Goal: Transaction & Acquisition: Purchase product/service

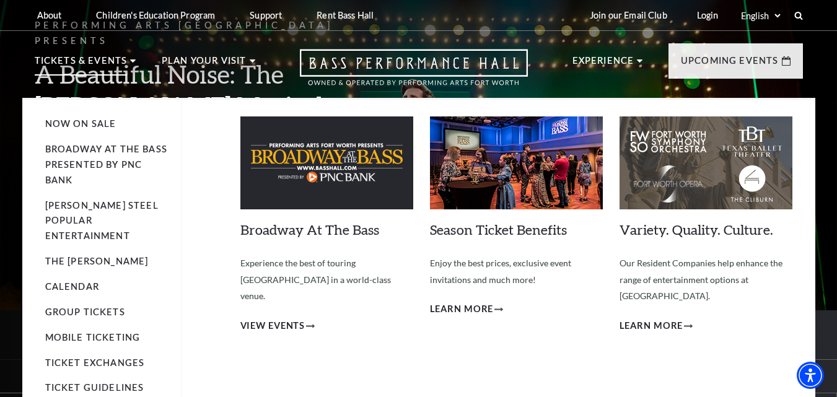
click at [130, 58] on li "Tickets & Events Now On Sale Broadway At The Bass presented by PNC Bank Irwin S…" at bounding box center [86, 75] width 102 height 45
click at [279, 319] on span "View Events" at bounding box center [272, 326] width 65 height 15
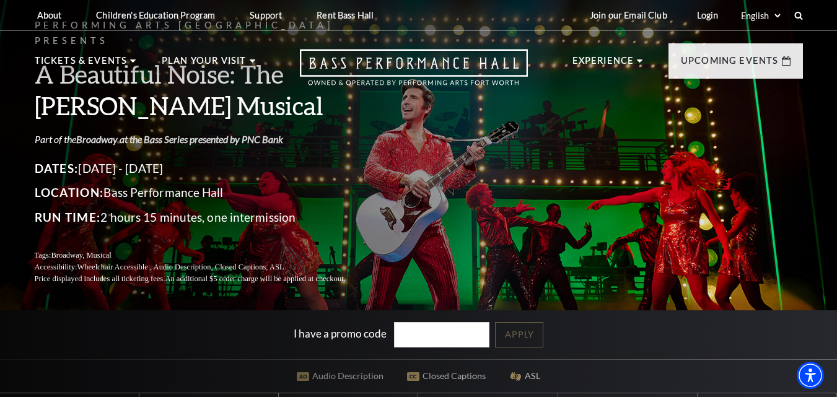
click at [107, 133] on link "Broadway at the Bass Series presented by PNC Bank" at bounding box center [179, 139] width 207 height 12
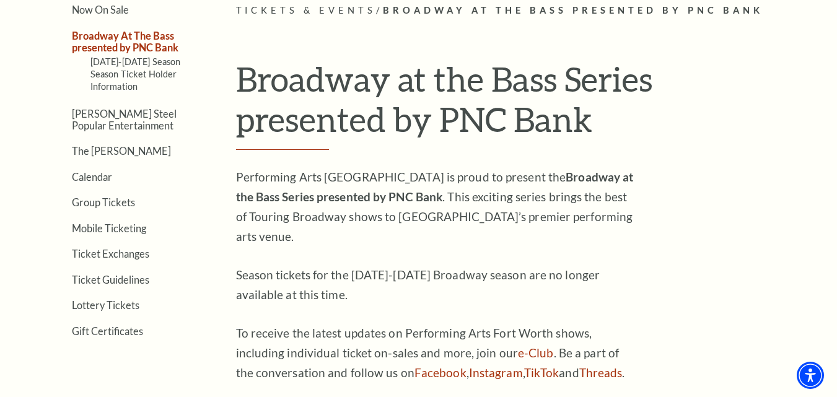
scroll to position [73, 0]
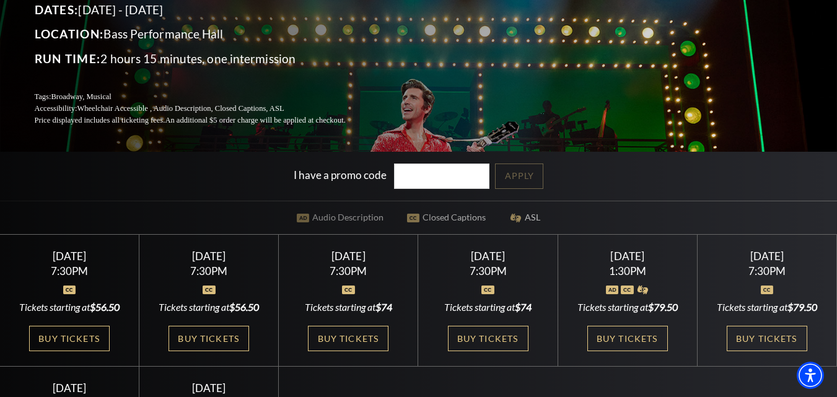
scroll to position [164, 0]
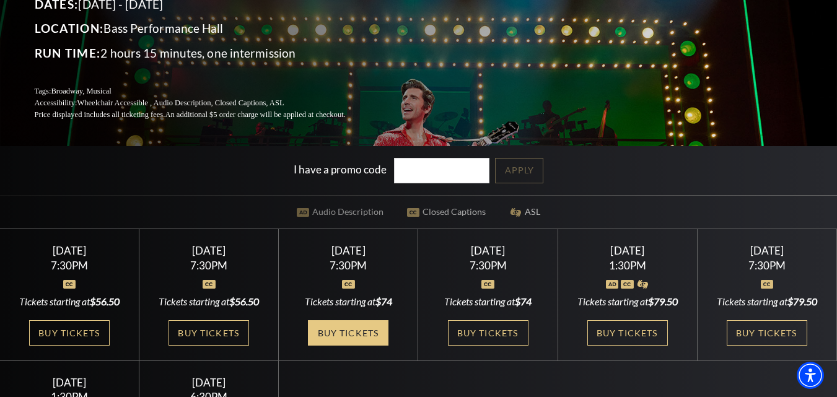
click at [354, 335] on link "Buy Tickets" at bounding box center [348, 332] width 81 height 25
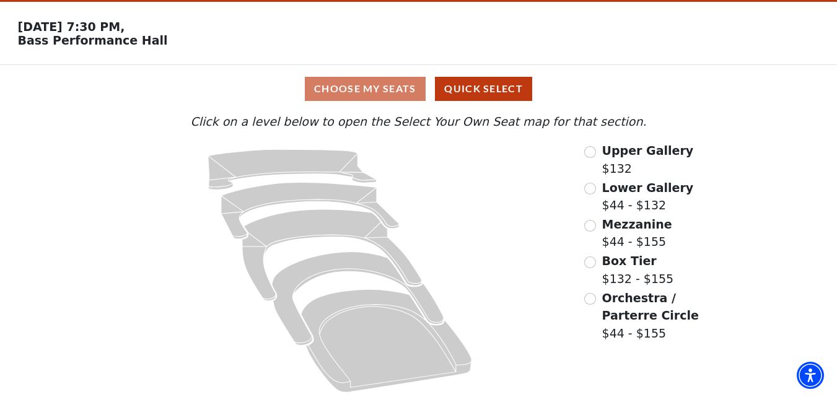
scroll to position [46, 0]
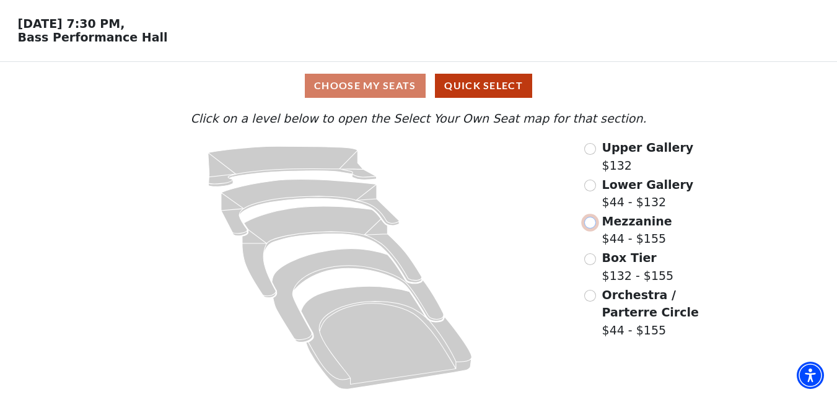
click at [591, 223] on input "Mezzanine$44 - $155\a" at bounding box center [590, 223] width 12 height 12
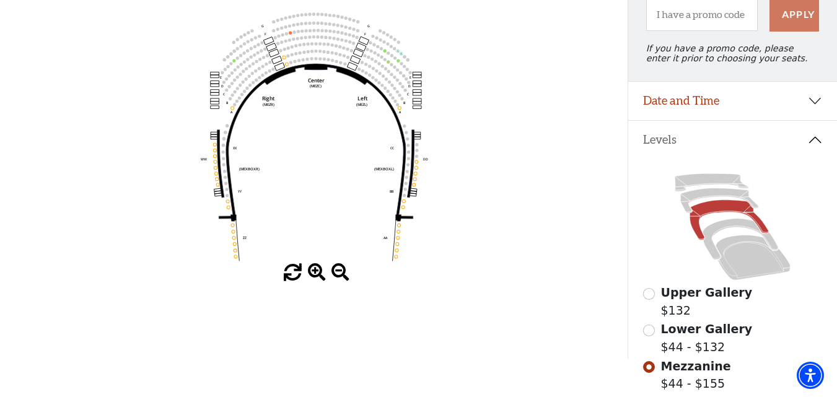
scroll to position [139, 0]
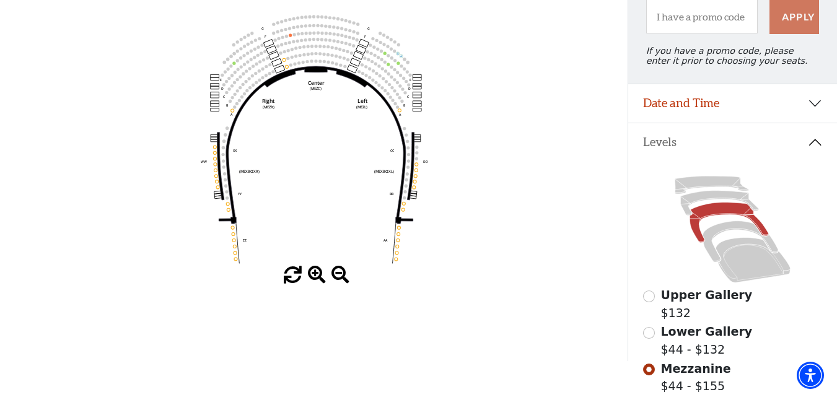
click at [539, 78] on icon "Center (MEZC) Right (MEZR) Left (MEZL) (MEXBOXR) (MEXBOXL) XX WW CC DD YY BB ZZ…" at bounding box center [314, 139] width 565 height 255
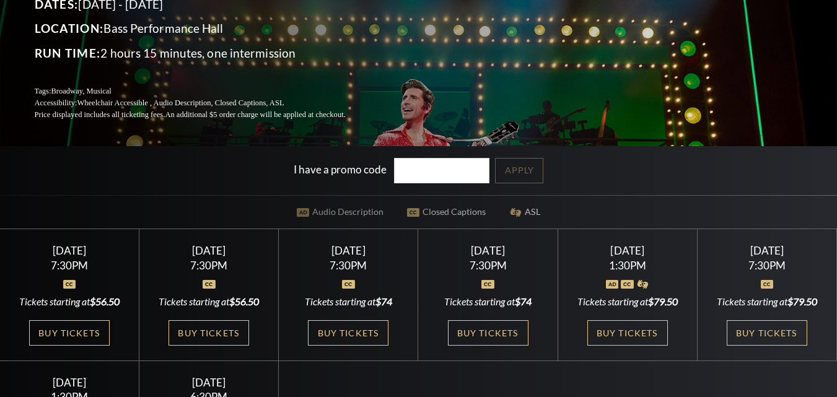
scroll to position [164, 0]
click at [341, 337] on link "Buy Tickets" at bounding box center [348, 332] width 81 height 25
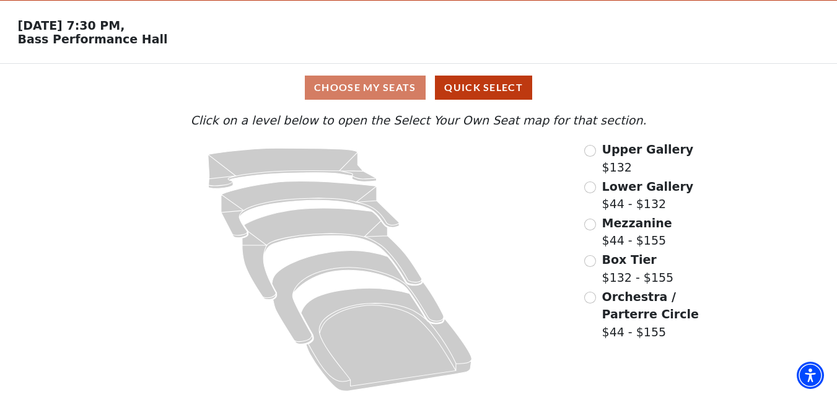
scroll to position [46, 0]
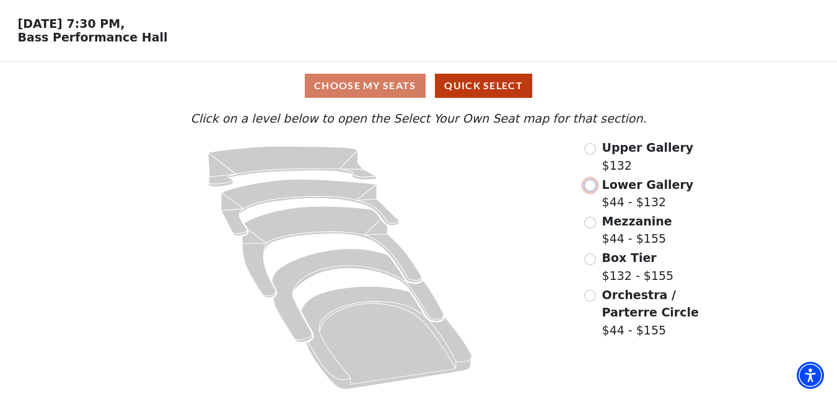
click at [589, 187] on input "Lower Gallery$44 - $132\a" at bounding box center [590, 186] width 12 height 12
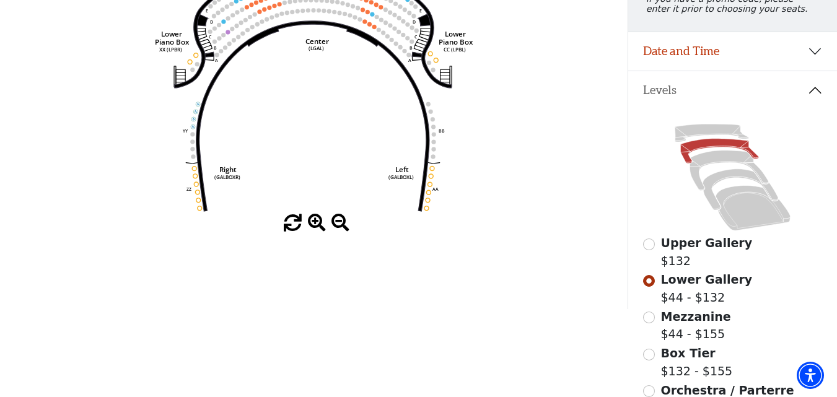
scroll to position [193, 0]
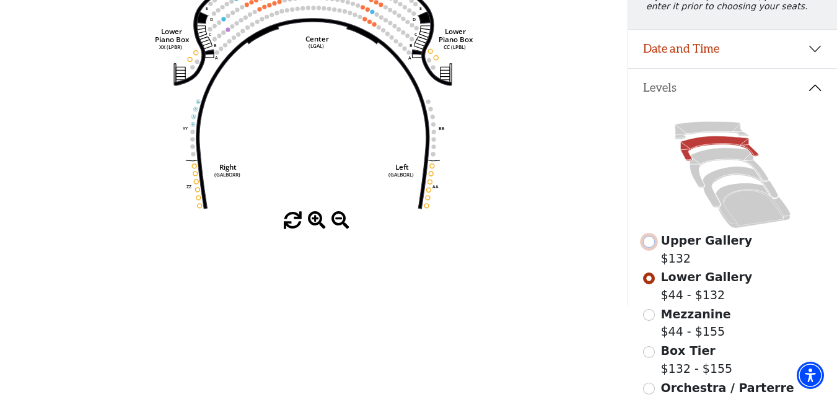
click at [649, 248] on input "Upper Gallery$132\a" at bounding box center [649, 242] width 12 height 12
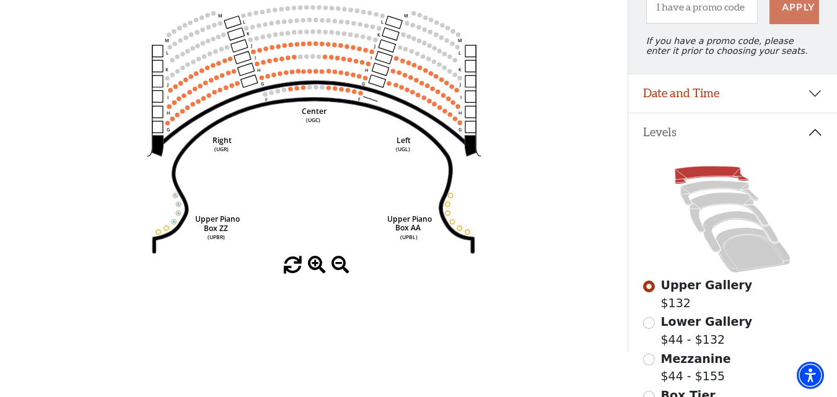
scroll to position [154, 0]
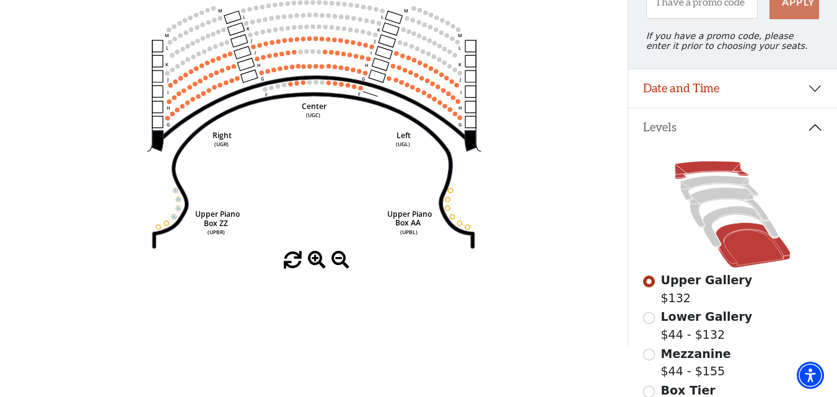
click at [755, 258] on icon at bounding box center [753, 245] width 75 height 45
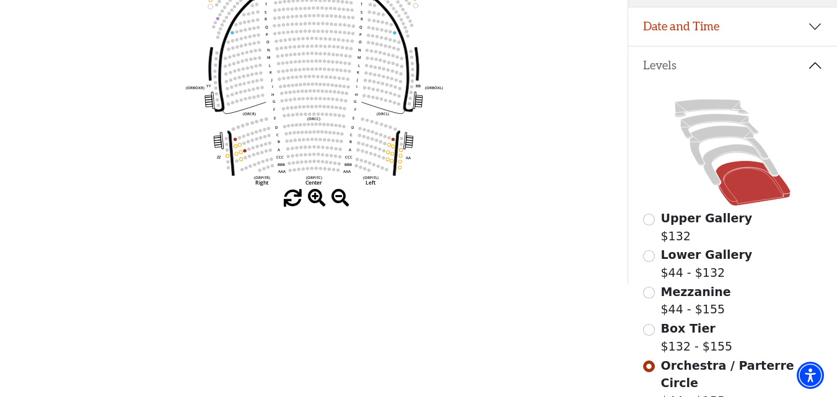
scroll to position [214, 0]
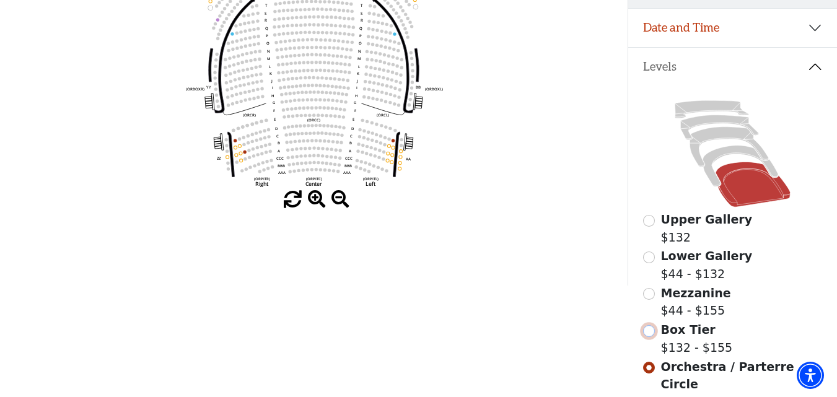
click at [651, 337] on input "Box Tier$132 - $155\a" at bounding box center [649, 331] width 12 height 12
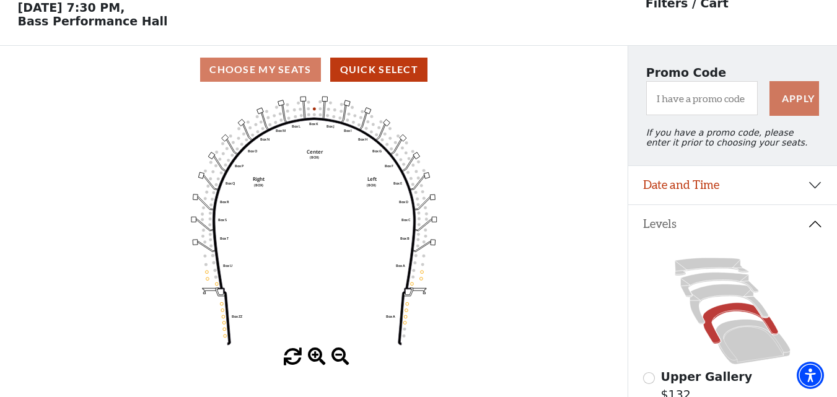
scroll to position [58, 0]
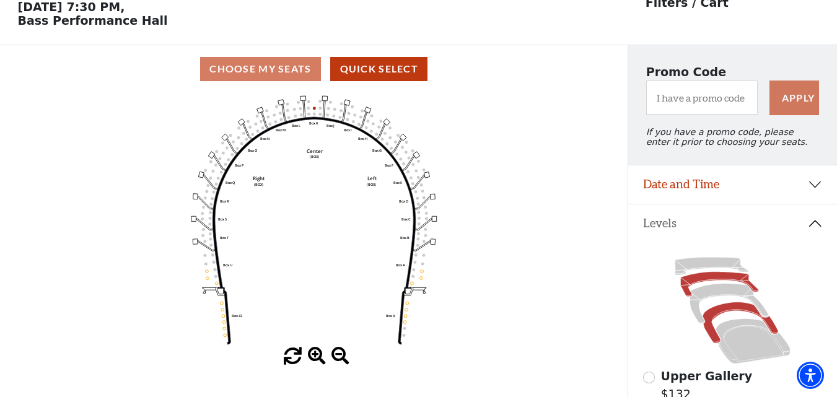
click at [705, 284] on icon at bounding box center [720, 284] width 78 height 25
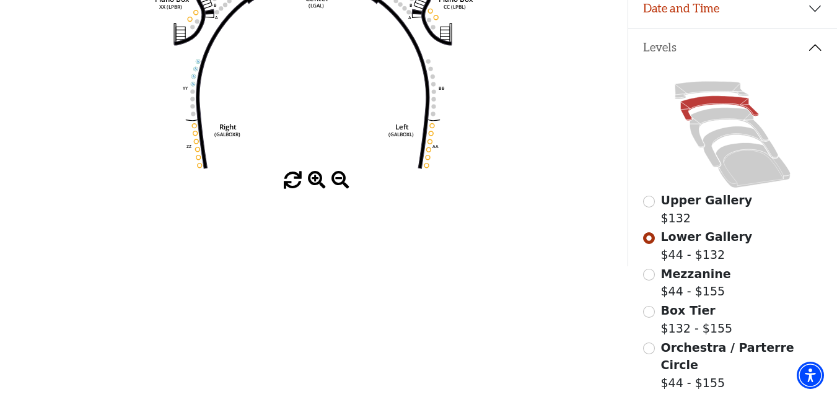
scroll to position [239, 0]
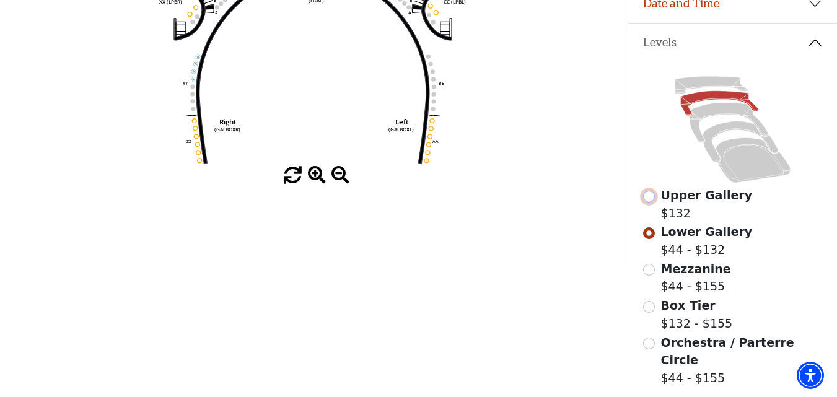
click at [649, 203] on input "Upper Gallery$132\a" at bounding box center [649, 197] width 12 height 12
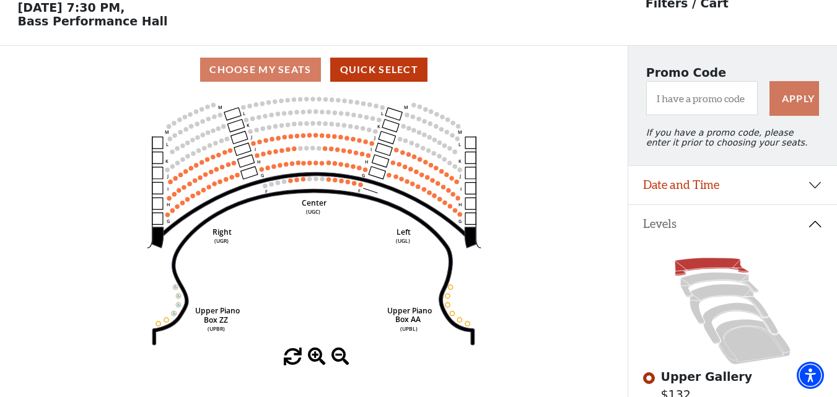
scroll to position [58, 0]
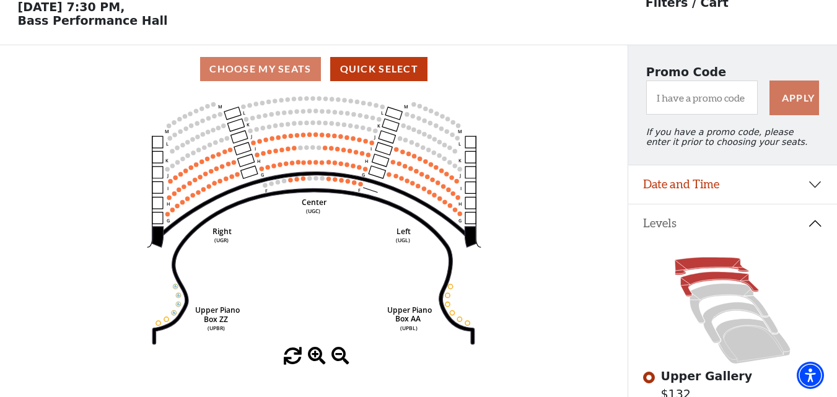
click at [708, 289] on icon at bounding box center [720, 284] width 78 height 25
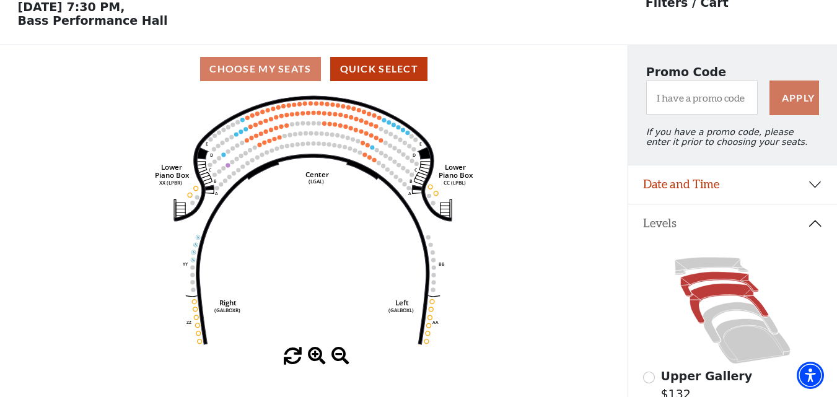
click at [713, 302] on icon at bounding box center [729, 304] width 79 height 40
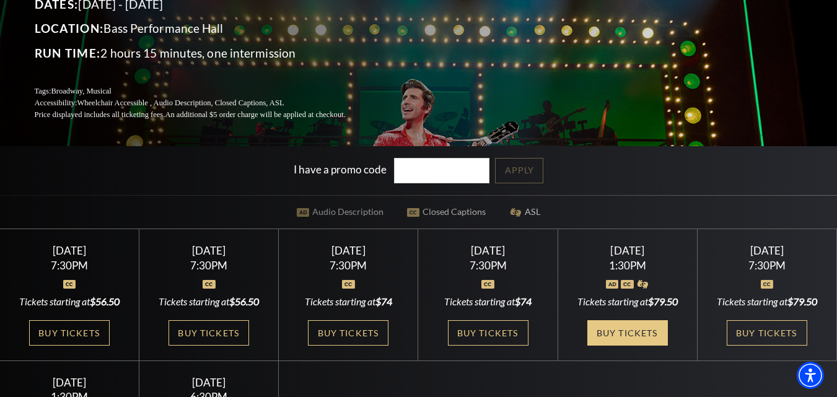
click at [625, 335] on link "Buy Tickets" at bounding box center [627, 332] width 81 height 25
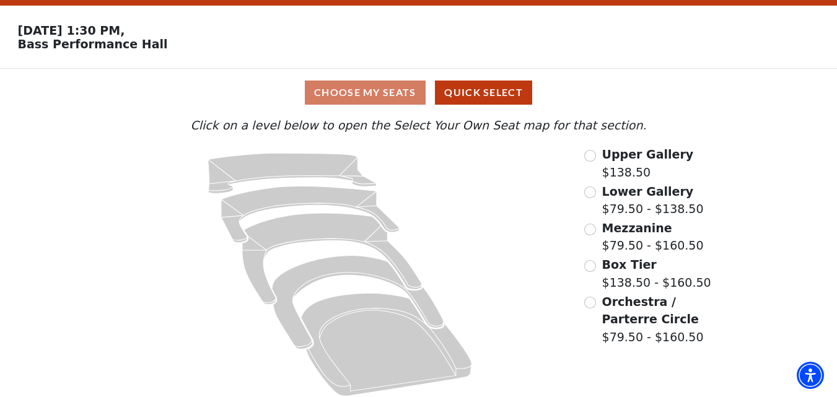
scroll to position [46, 0]
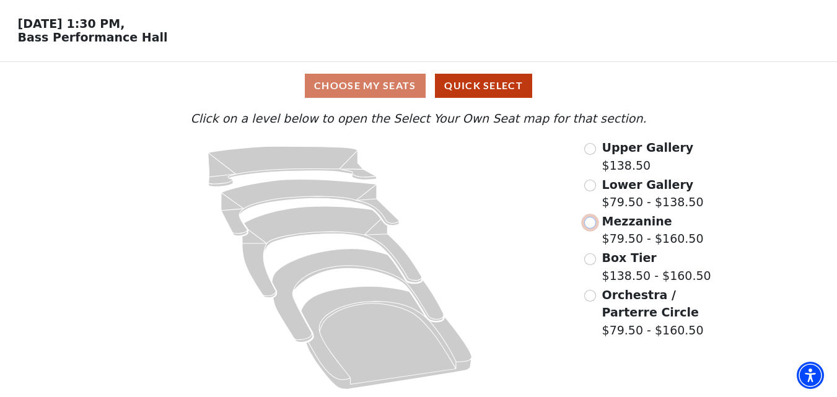
click at [586, 224] on input "Mezzanine$79.50 - $160.50\a" at bounding box center [590, 223] width 12 height 12
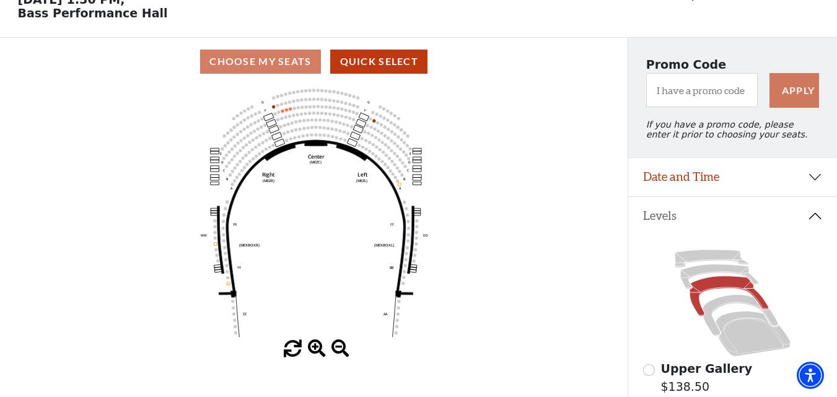
scroll to position [81, 0]
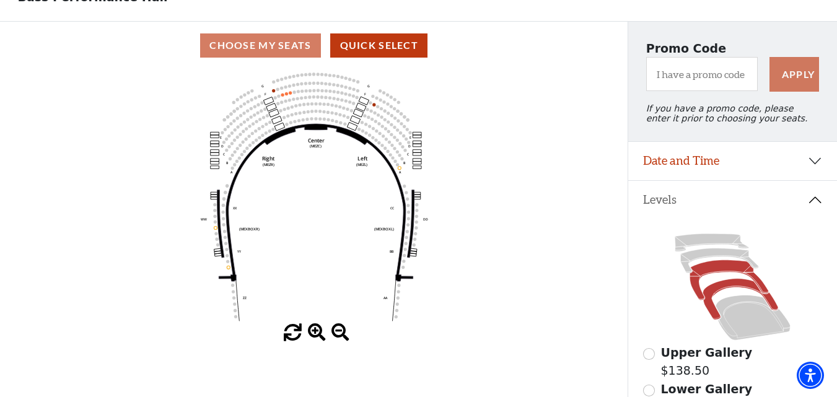
click at [736, 296] on icon at bounding box center [741, 299] width 76 height 41
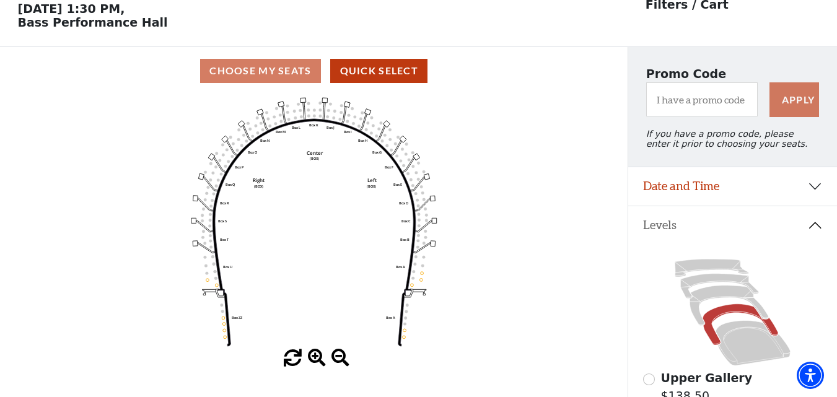
scroll to position [58, 0]
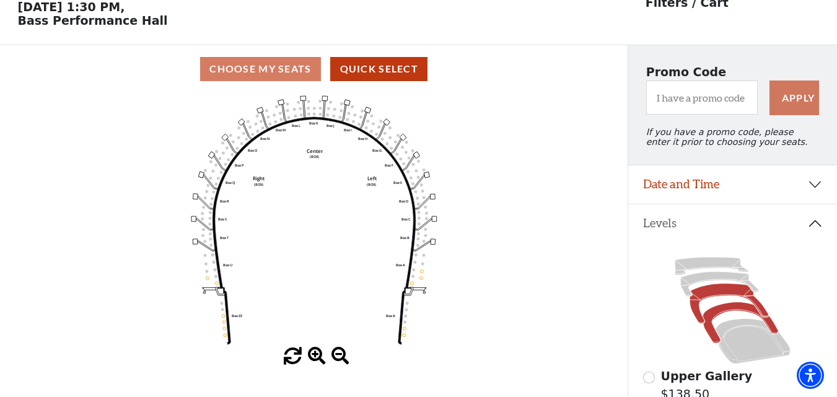
click at [715, 297] on icon at bounding box center [729, 304] width 79 height 40
